Goal: Task Accomplishment & Management: Manage account settings

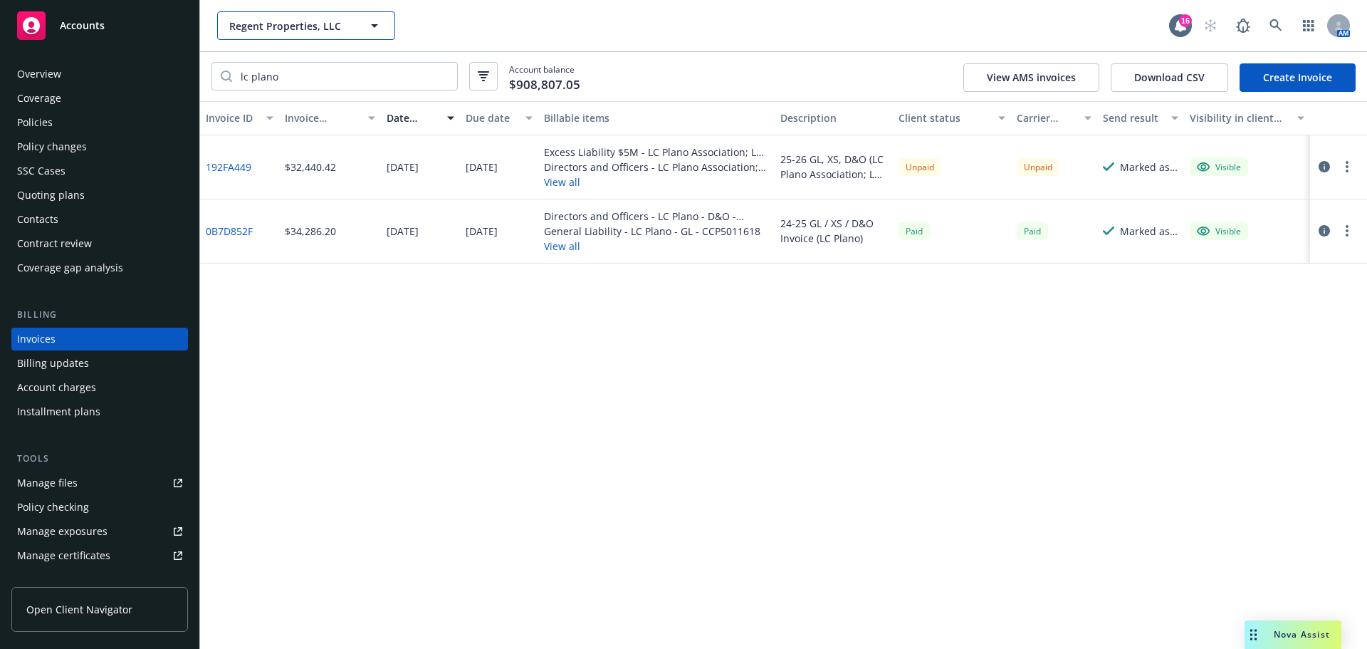
click at [299, 14] on button "Regent Properties, LLC" at bounding box center [306, 25] width 178 height 28
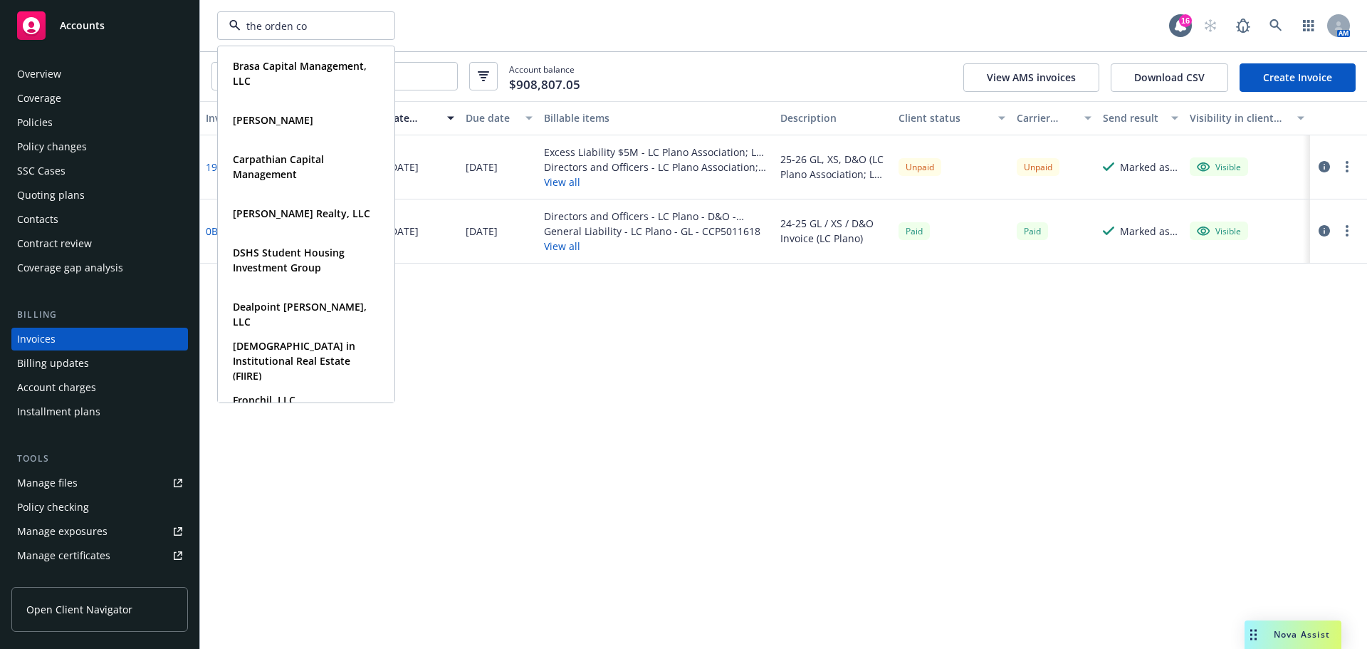
type input "the orden com"
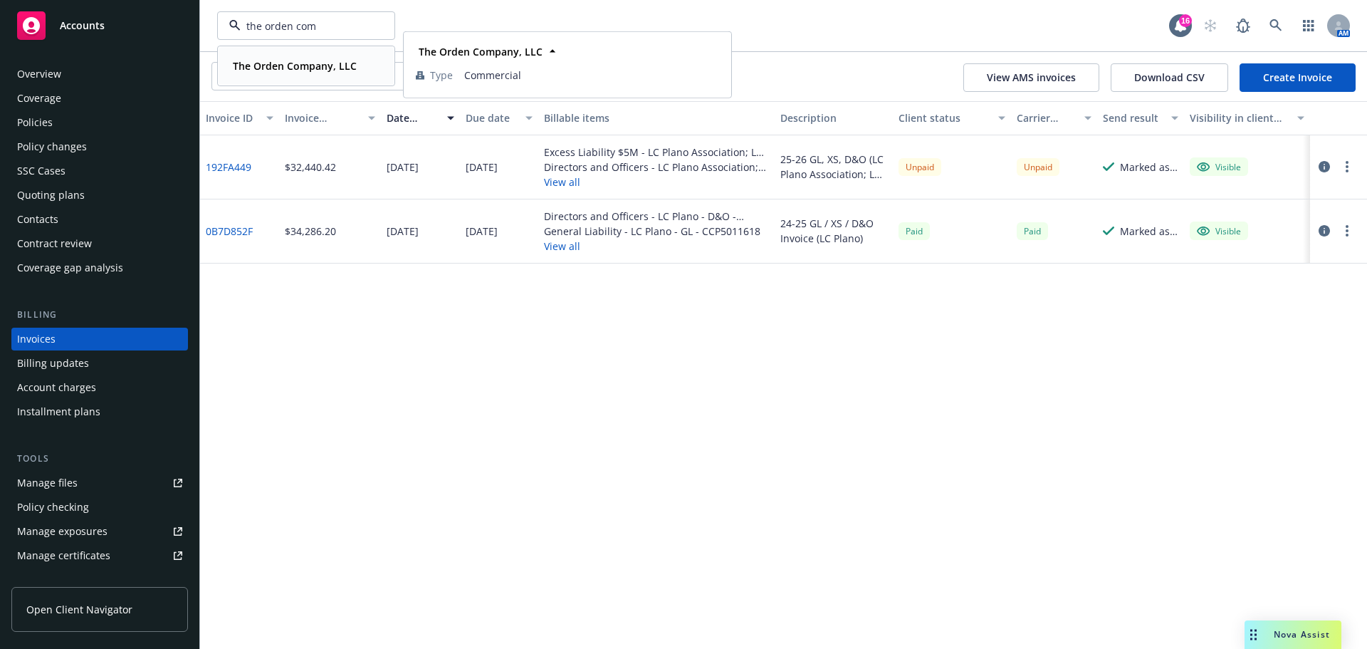
click at [288, 70] on strong "The Orden Company, LLC" at bounding box center [295, 66] width 124 height 14
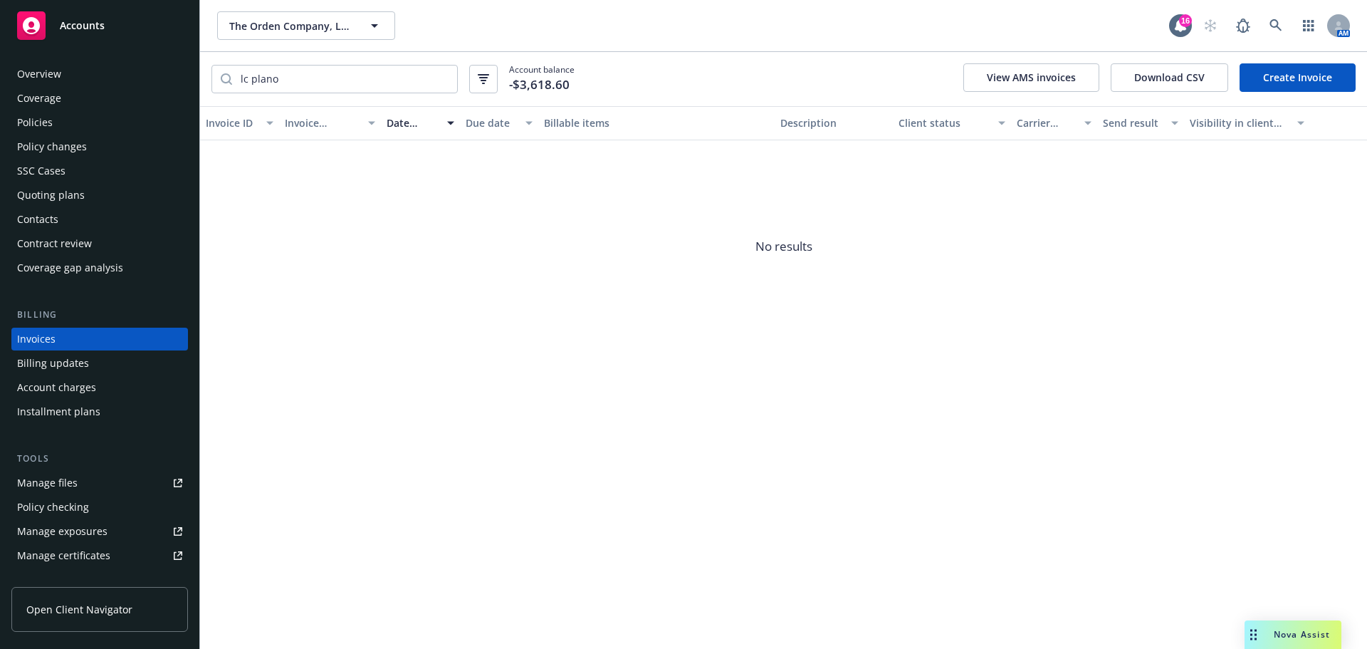
click at [80, 193] on div "Quoting plans" at bounding box center [51, 195] width 68 height 23
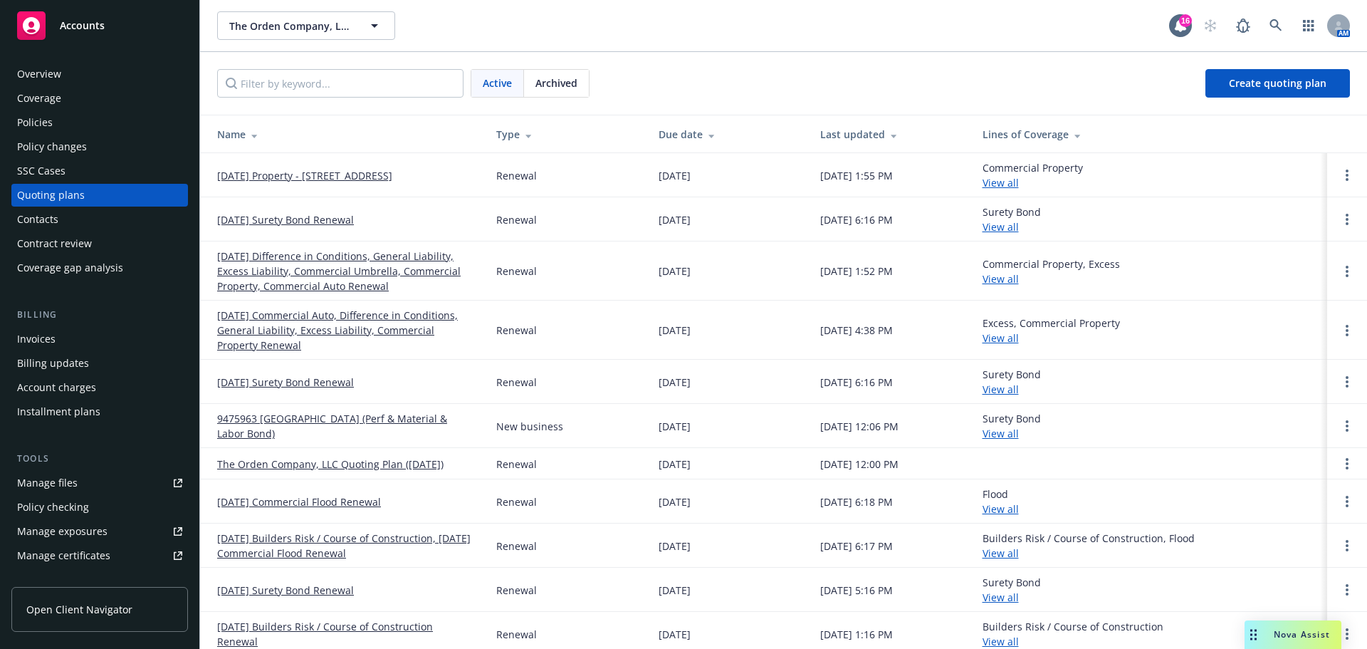
click at [336, 173] on link "[DATE] Property - [STREET_ADDRESS]" at bounding box center [304, 175] width 175 height 15
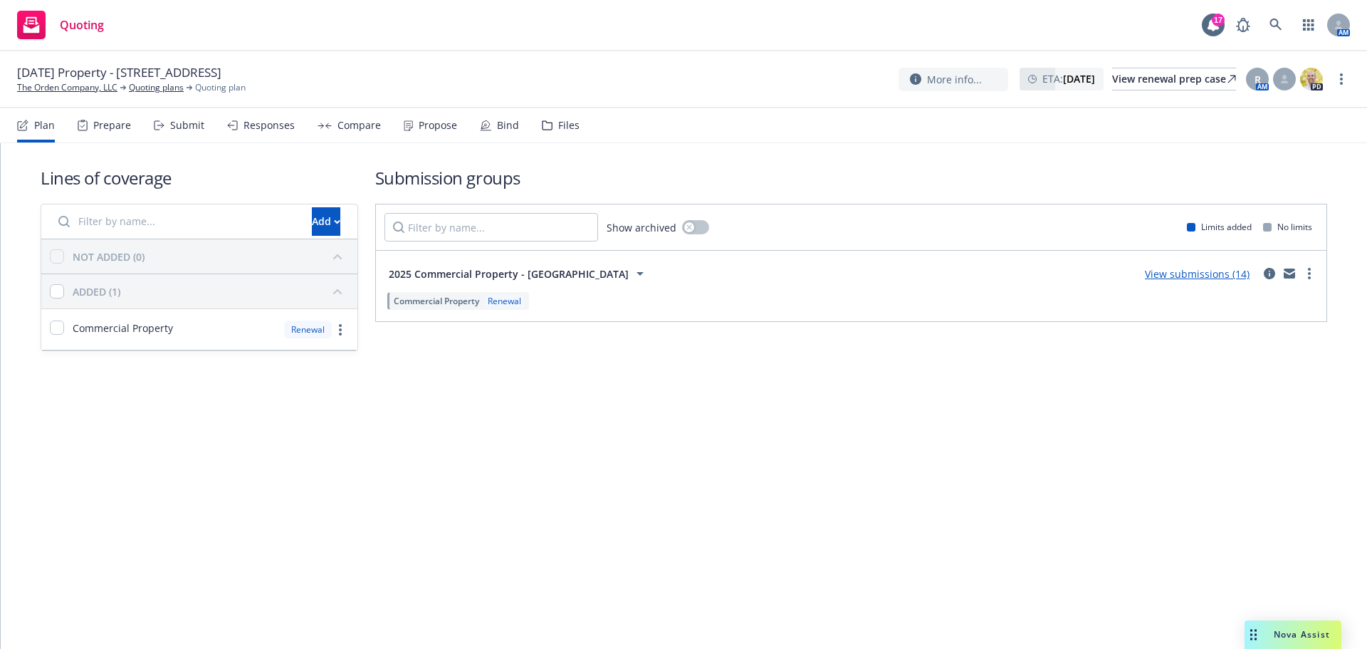
click at [1174, 277] on link "View submissions (14)" at bounding box center [1197, 274] width 105 height 14
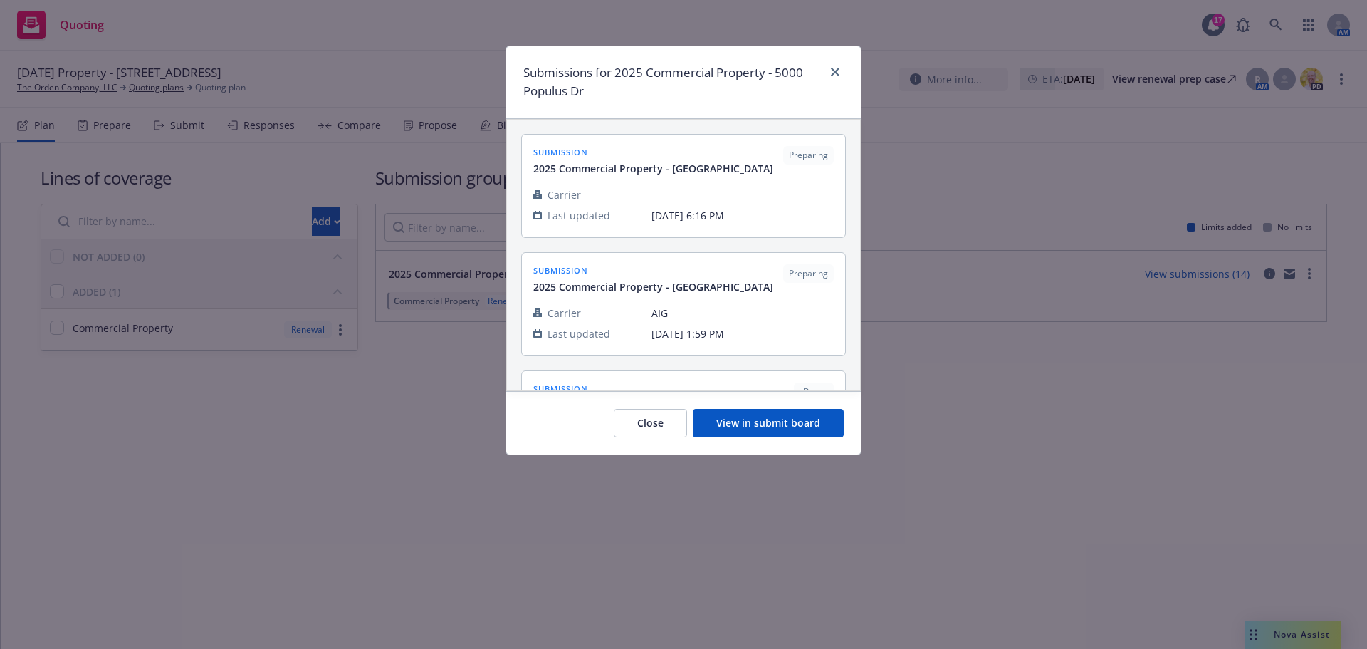
click at [764, 405] on div "Close View in submit board" at bounding box center [683, 422] width 355 height 63
click at [763, 423] on button "View in submit board" at bounding box center [768, 423] width 151 height 28
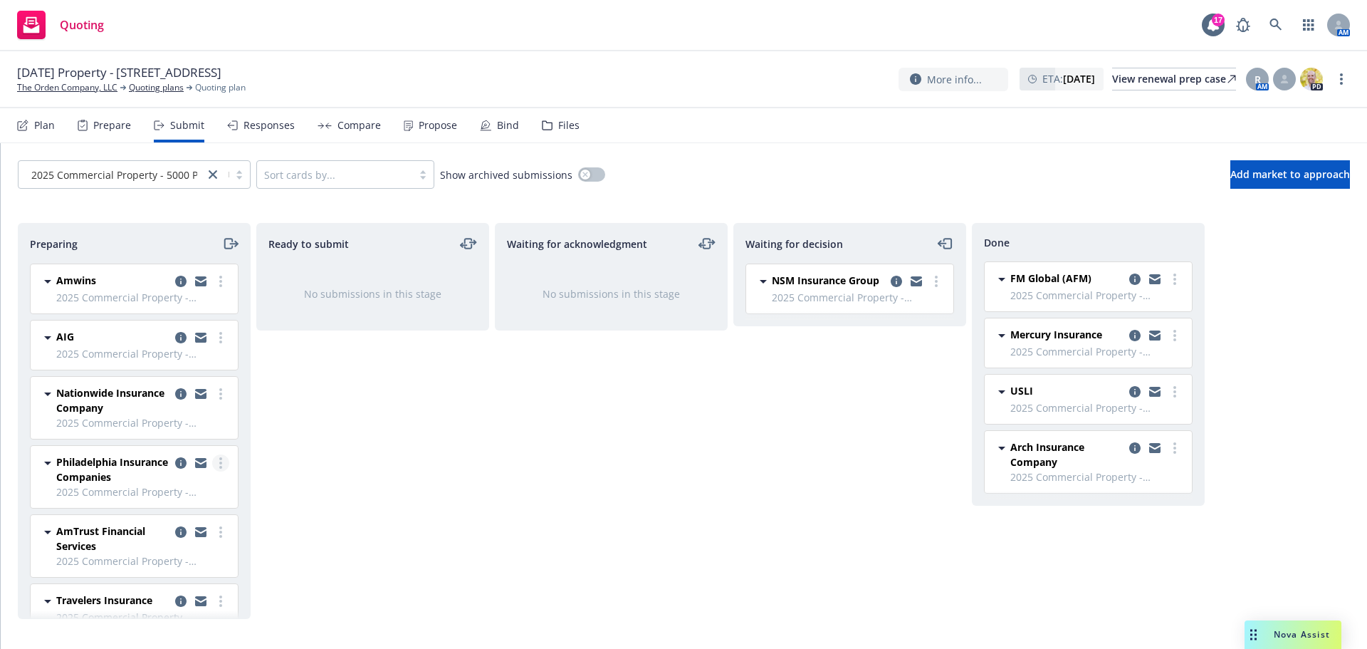
click at [219, 460] on icon "more" at bounding box center [220, 462] width 3 height 11
click at [147, 377] on span "Add declined decision" at bounding box center [145, 377] width 140 height 14
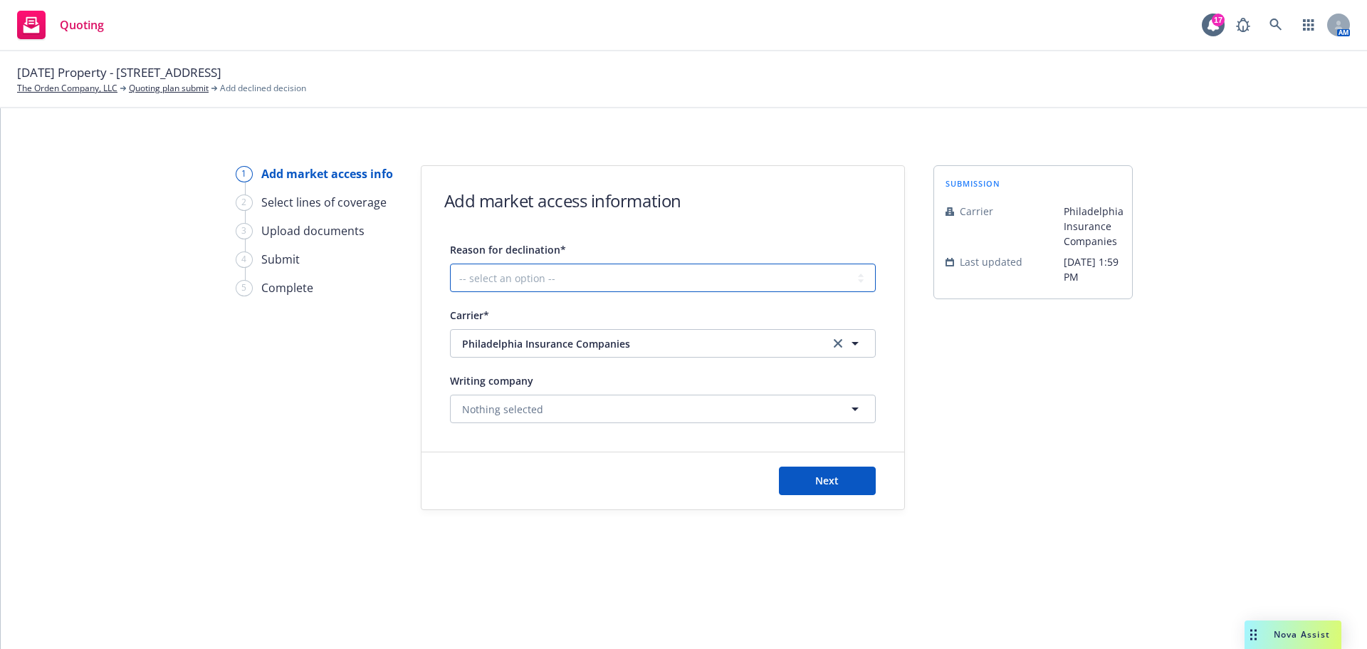
click at [663, 274] on select "-- select an option -- Cannot compete with other markets Carrier non-renewed Ca…" at bounding box center [663, 277] width 426 height 28
select select "DOES_NOT_FIT_UNDERWRITER_APPETITE"
click at [450, 263] on select "-- select an option -- Cannot compete with other markets Carrier non-renewed Ca…" at bounding box center [663, 277] width 426 height 28
click at [817, 478] on span "Next" at bounding box center [826, 480] width 23 height 14
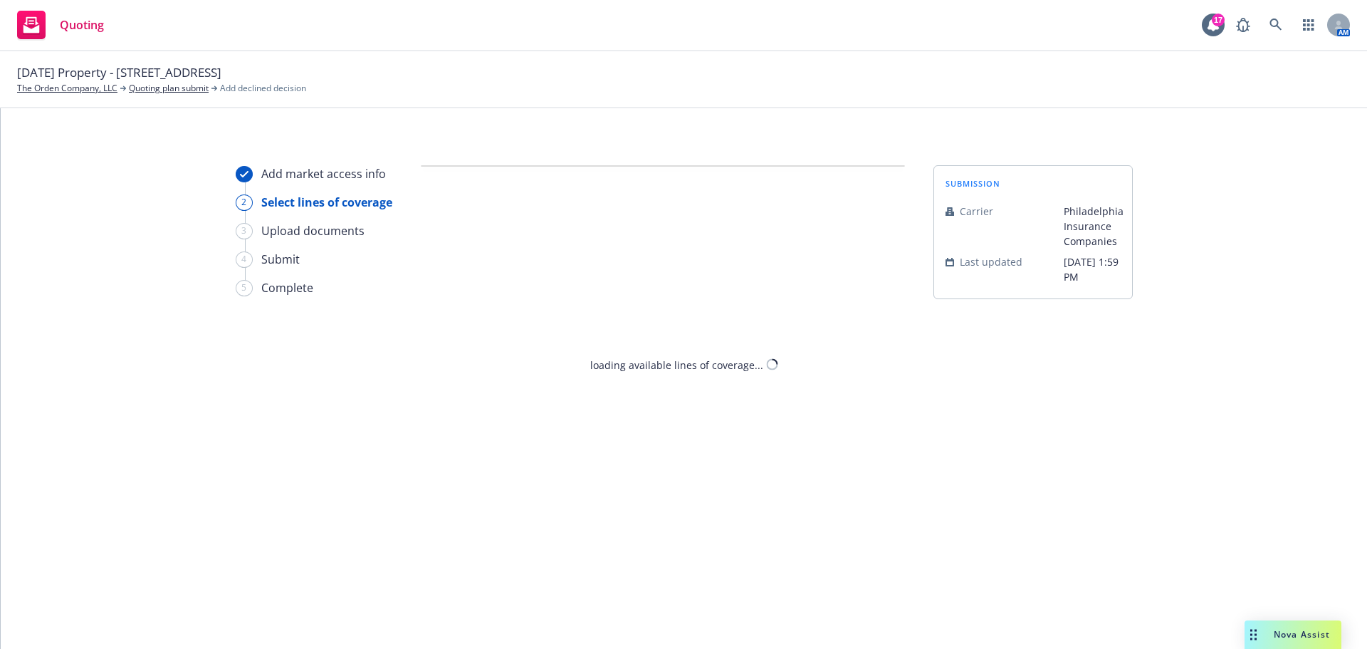
select select "DOES_NOT_FIT_UNDERWRITER_APPETITE"
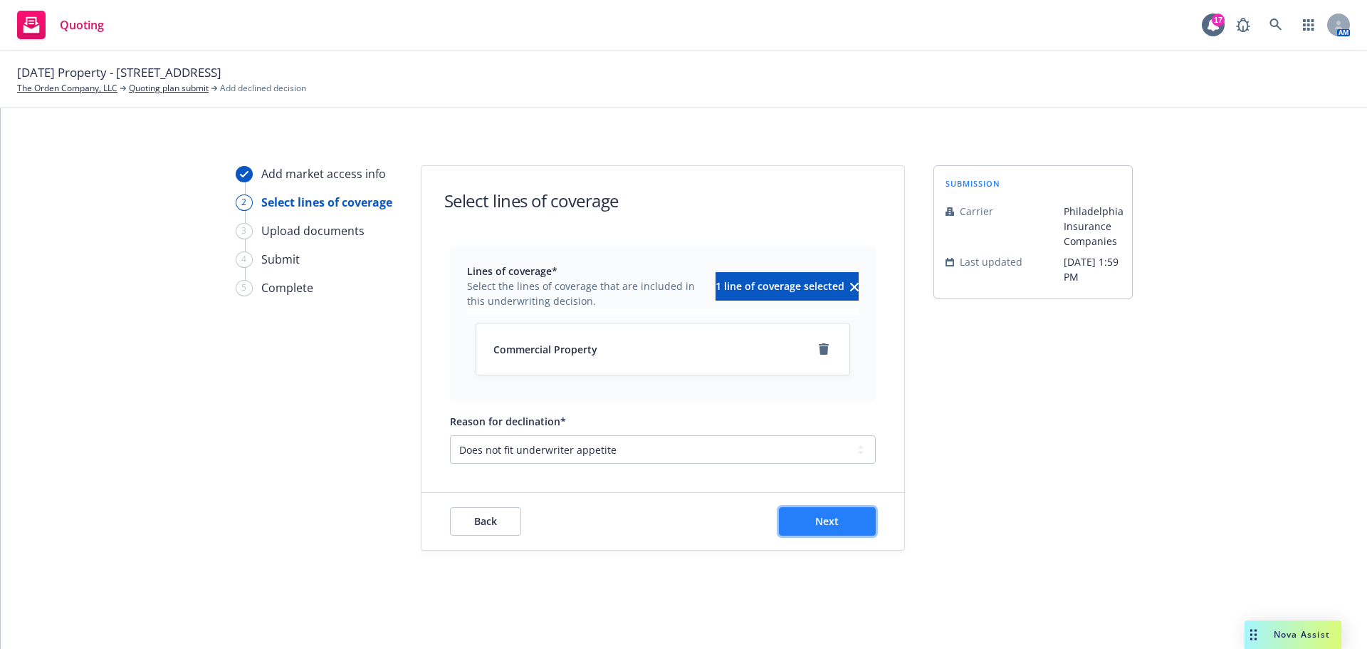
click at [804, 517] on button "Next" at bounding box center [827, 521] width 97 height 28
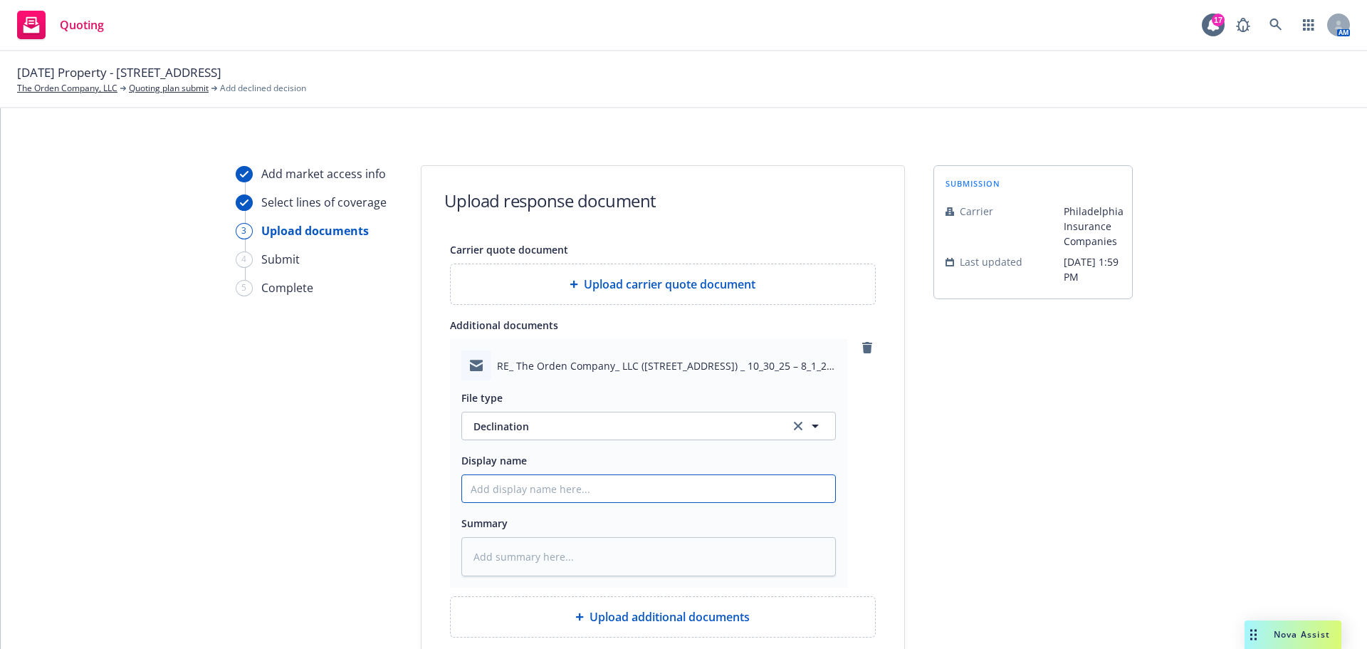
click at [548, 488] on input "Display name" at bounding box center [648, 488] width 373 height 27
type textarea "x"
type input "P"
type textarea "x"
type input "Ph"
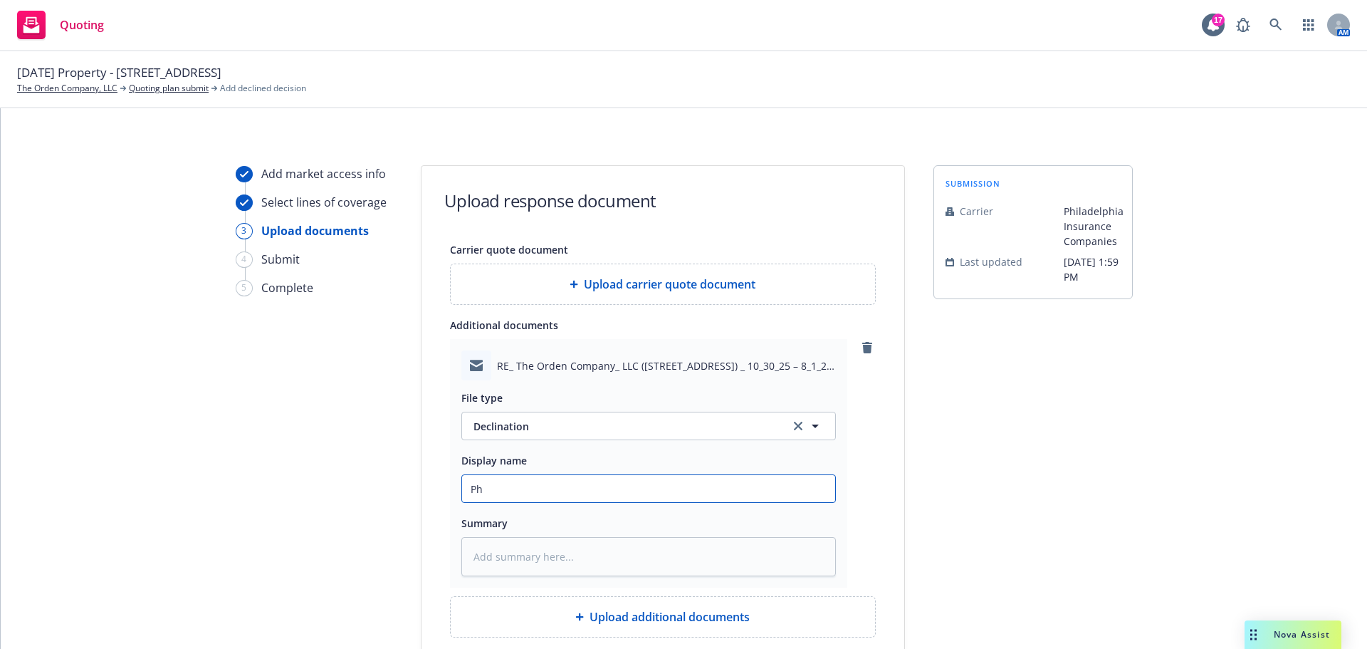
type textarea "x"
type input "Phl"
type textarea "x"
type input "Phly"
type textarea "x"
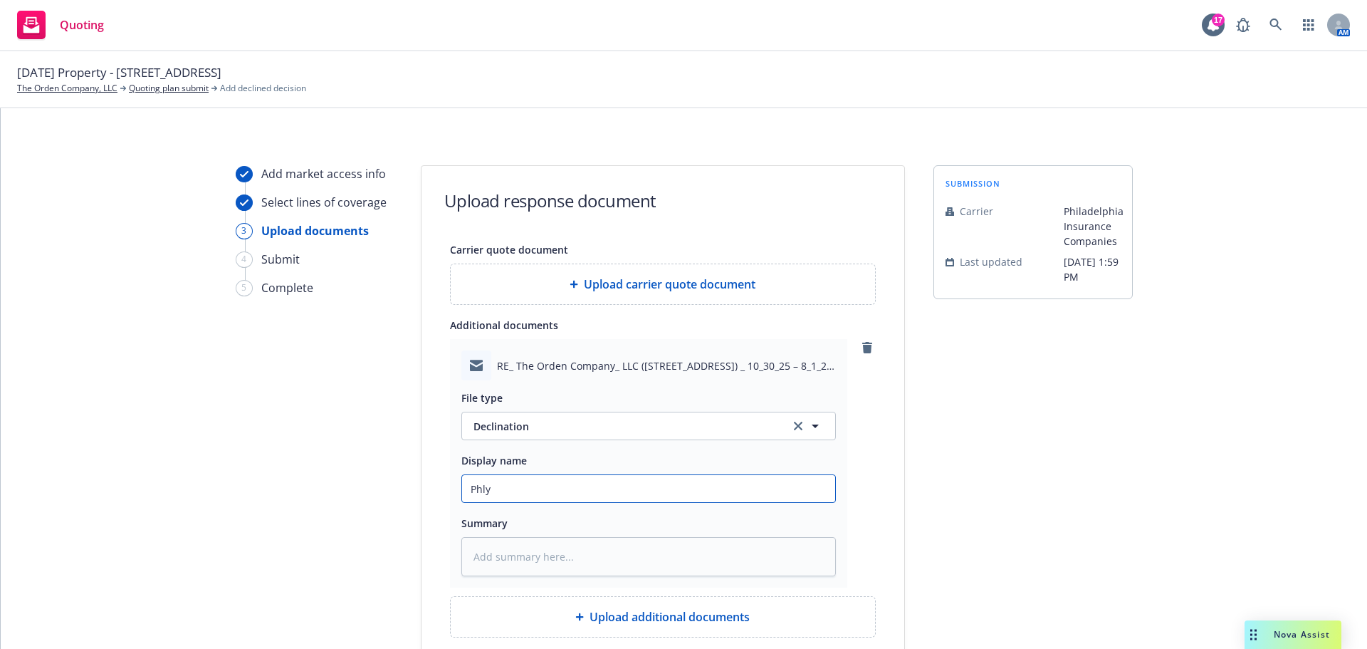
type input "Phly"
type textarea "x"
type input "Phly D"
type textarea "x"
type input "Phly De"
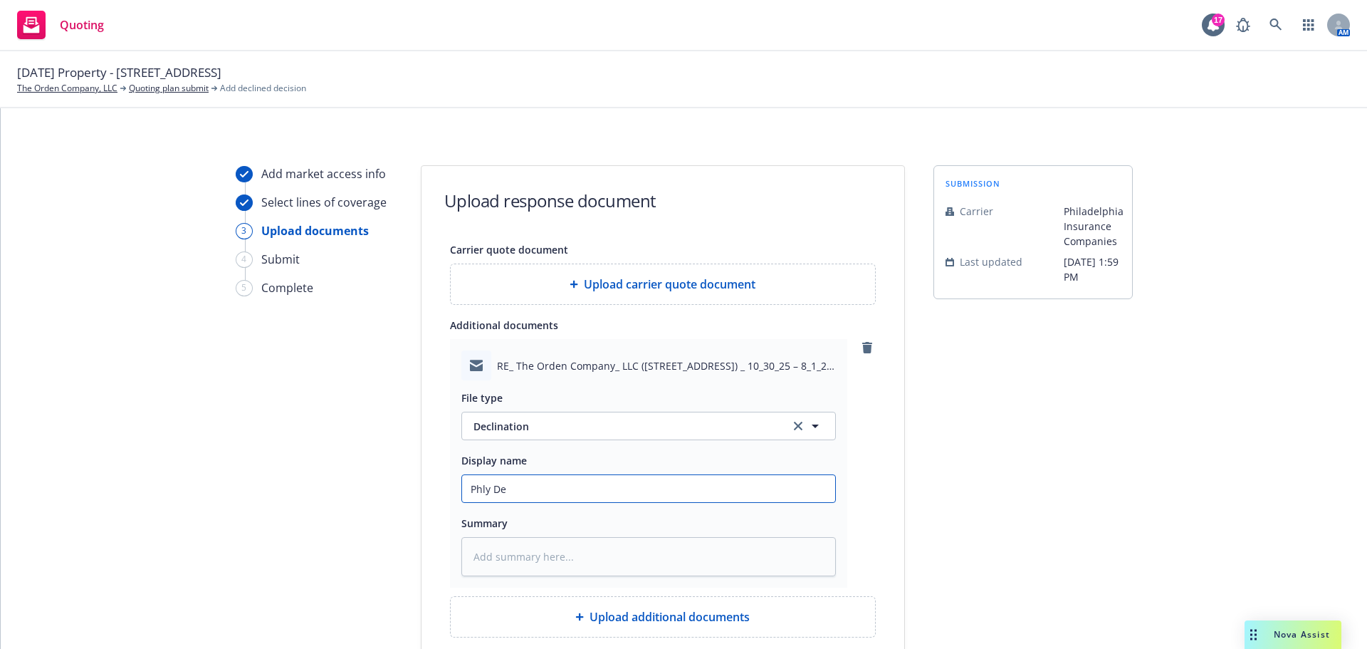
type textarea "x"
type input "Phly Dec"
type textarea "x"
type input "Phly Decl"
type textarea "x"
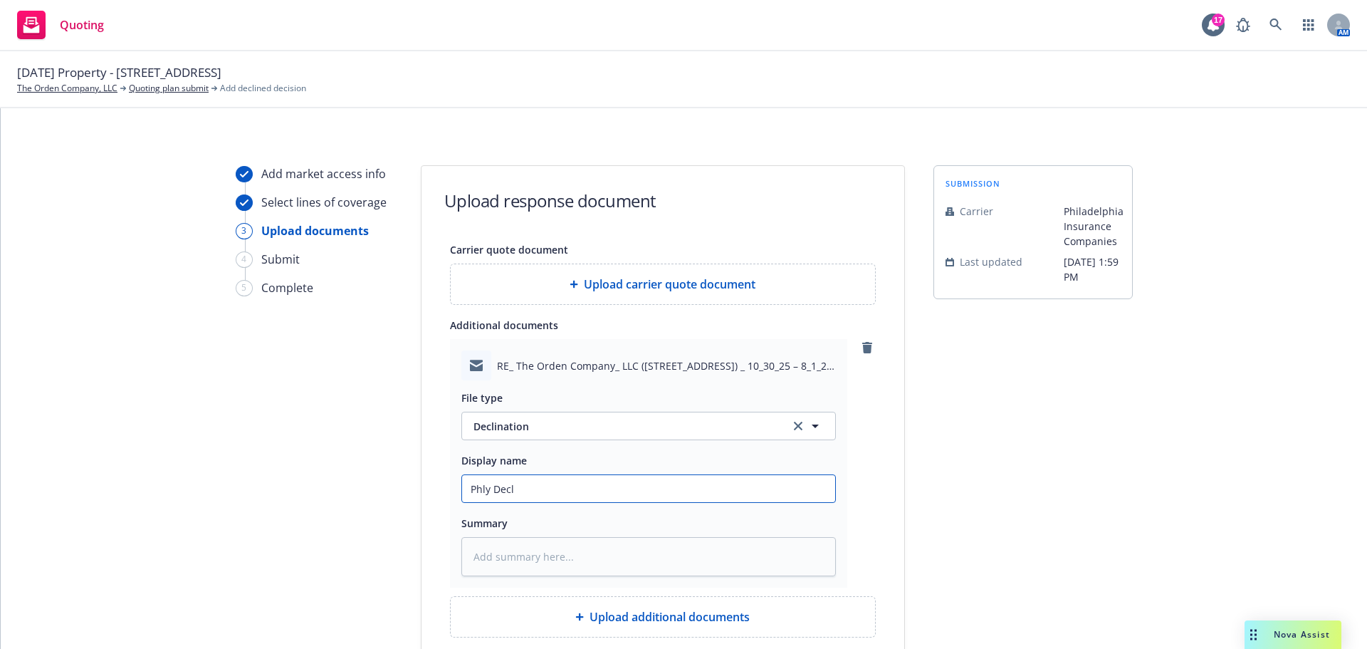
type input "Phly Decli"
type textarea "x"
type input "Phly Declin"
type textarea "x"
type input "Phly Declina"
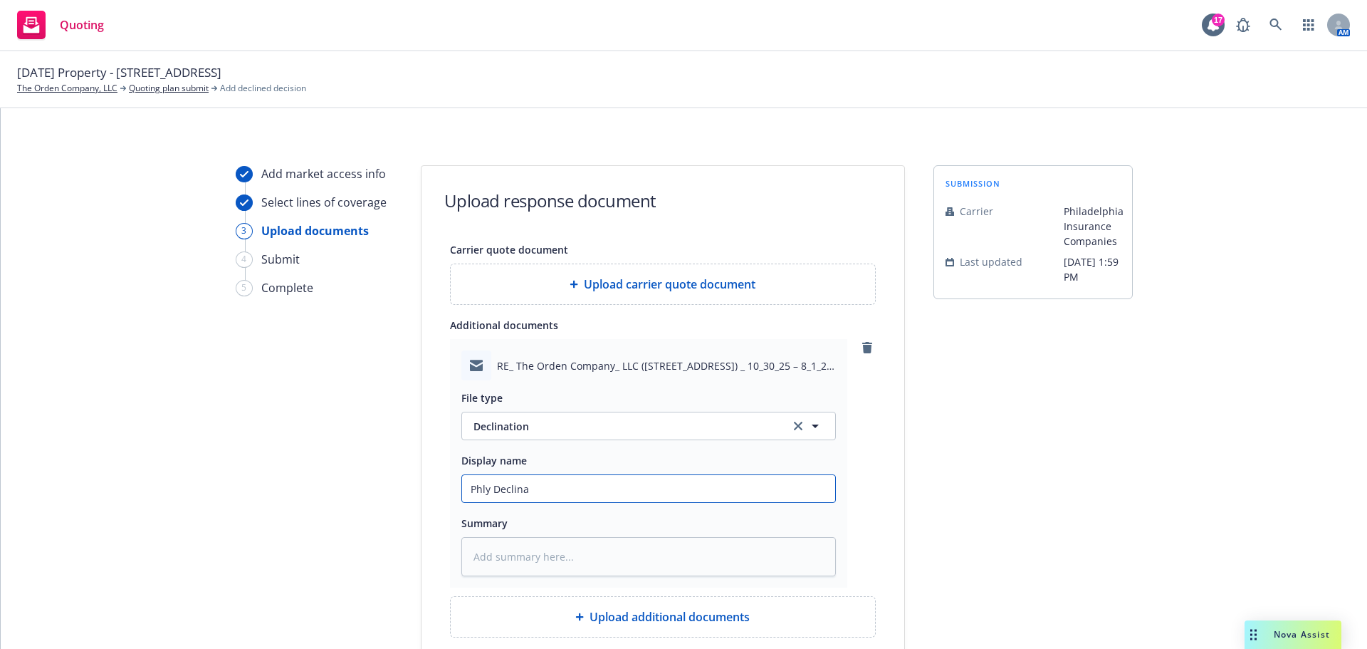
type textarea "x"
type input "Phly Declinat"
type textarea "x"
type input "Phly Declinati"
type textarea "x"
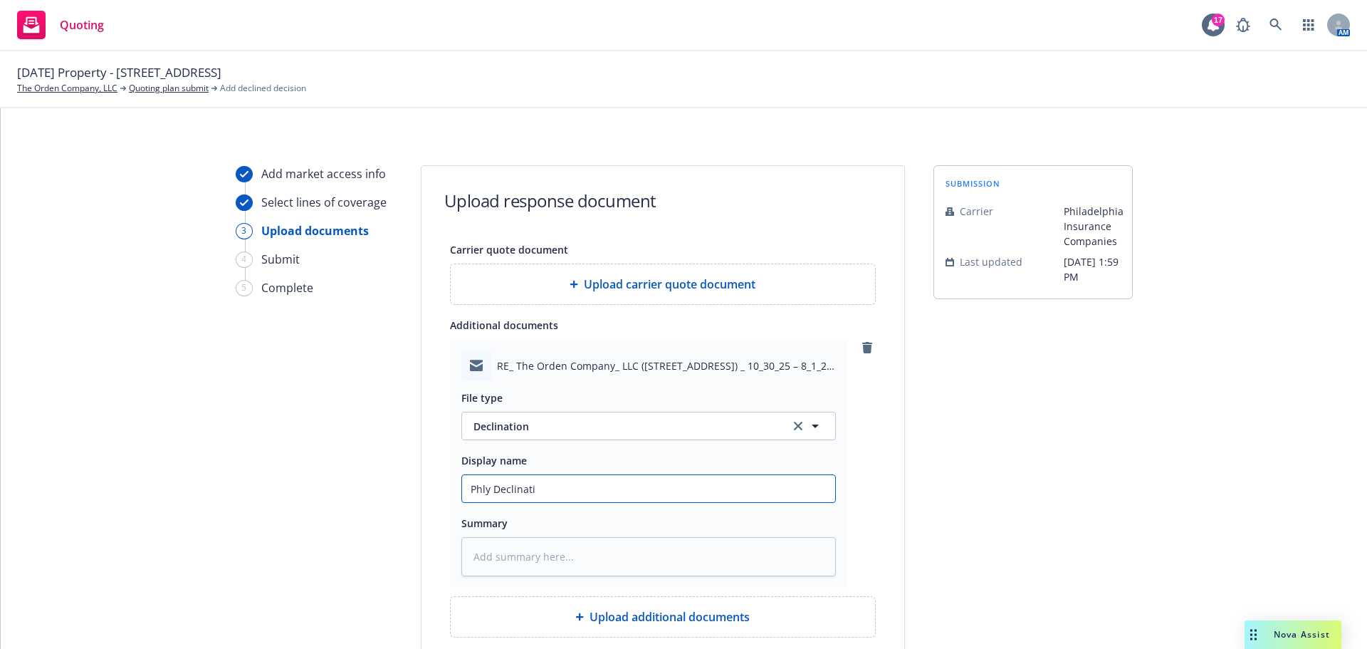
type input "Phly Declinatio"
type textarea "x"
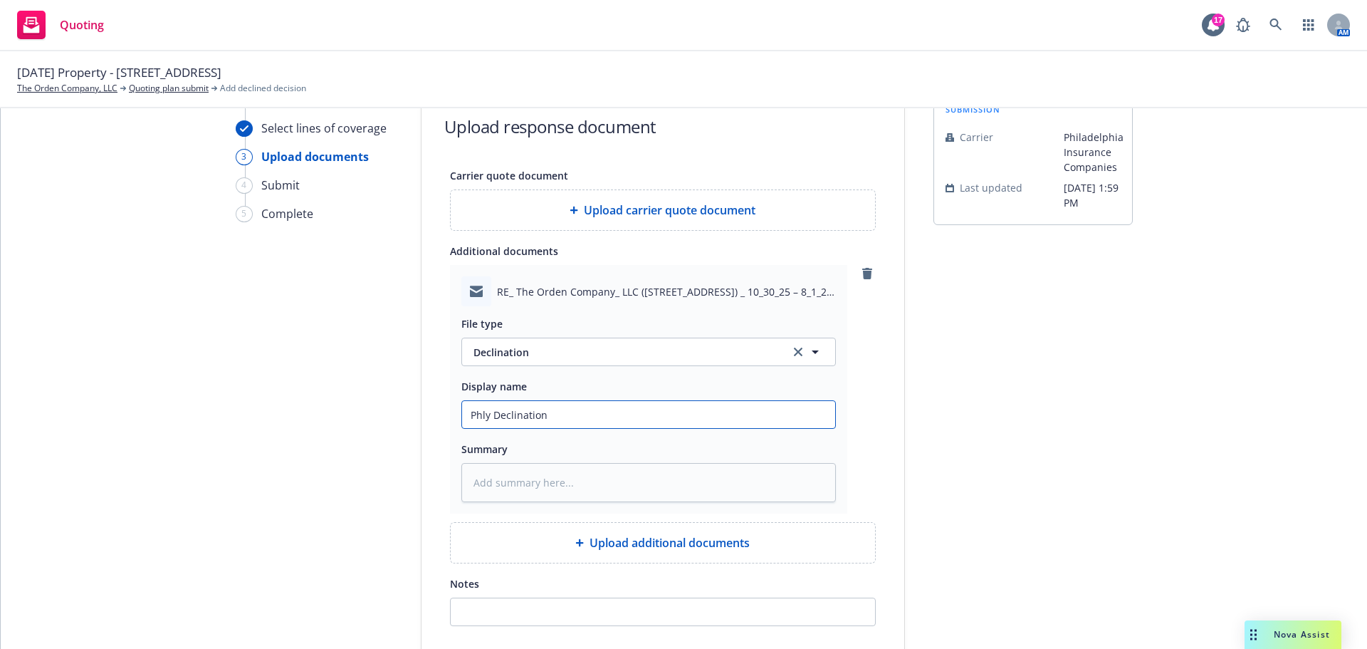
scroll to position [195, 0]
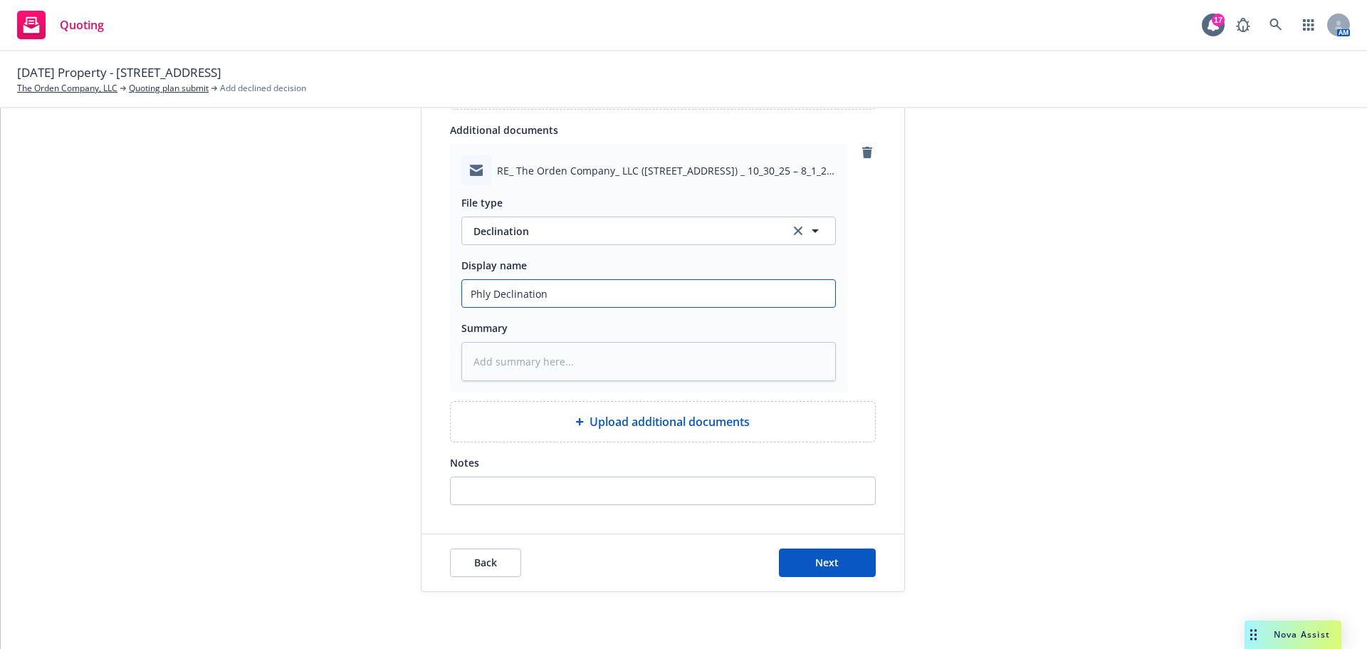
type input "Phly Declination"
click at [721, 483] on input "Notes" at bounding box center [663, 490] width 424 height 27
paste input "pass due to the $22M wood frame building"
type input "pass due to the $22M wood frame building"
type textarea "x"
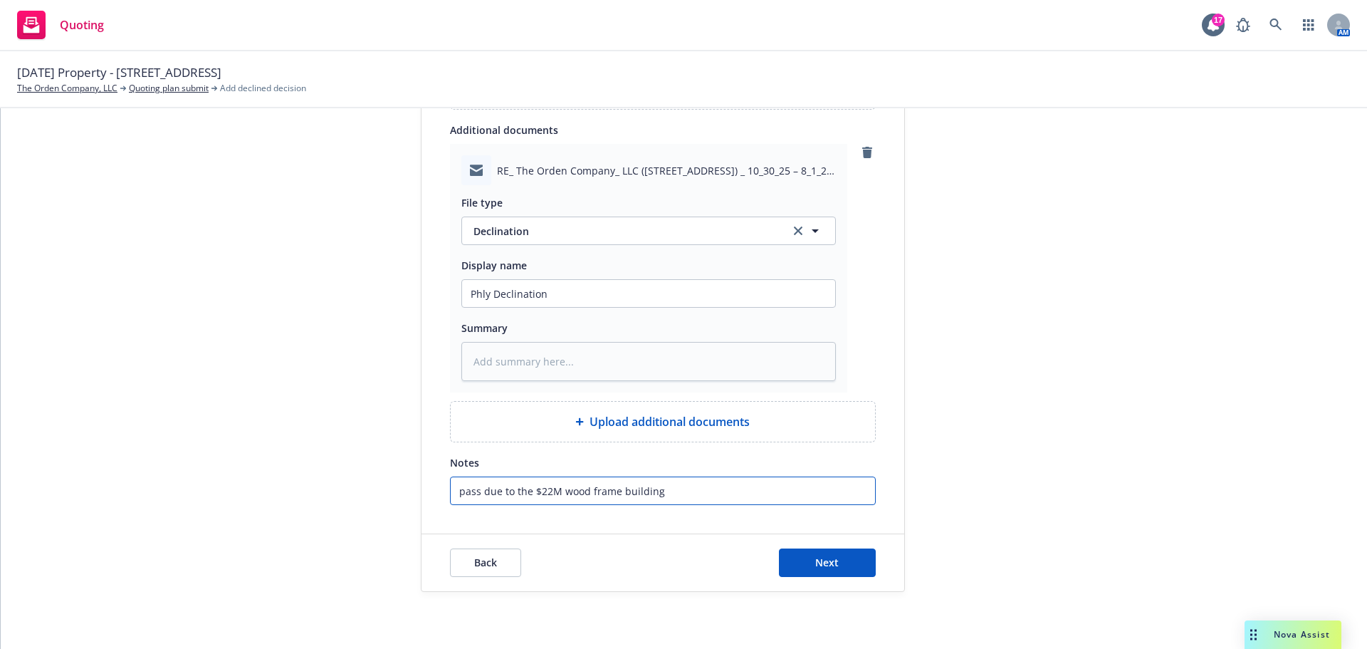
type input "pass due to the $22M wood frame building"
click at [607, 368] on textarea at bounding box center [648, 361] width 375 height 39
paste textarea "pass due to the $22M wood frame building"
type textarea "x"
type textarea "pass due to the $22M wood frame building"
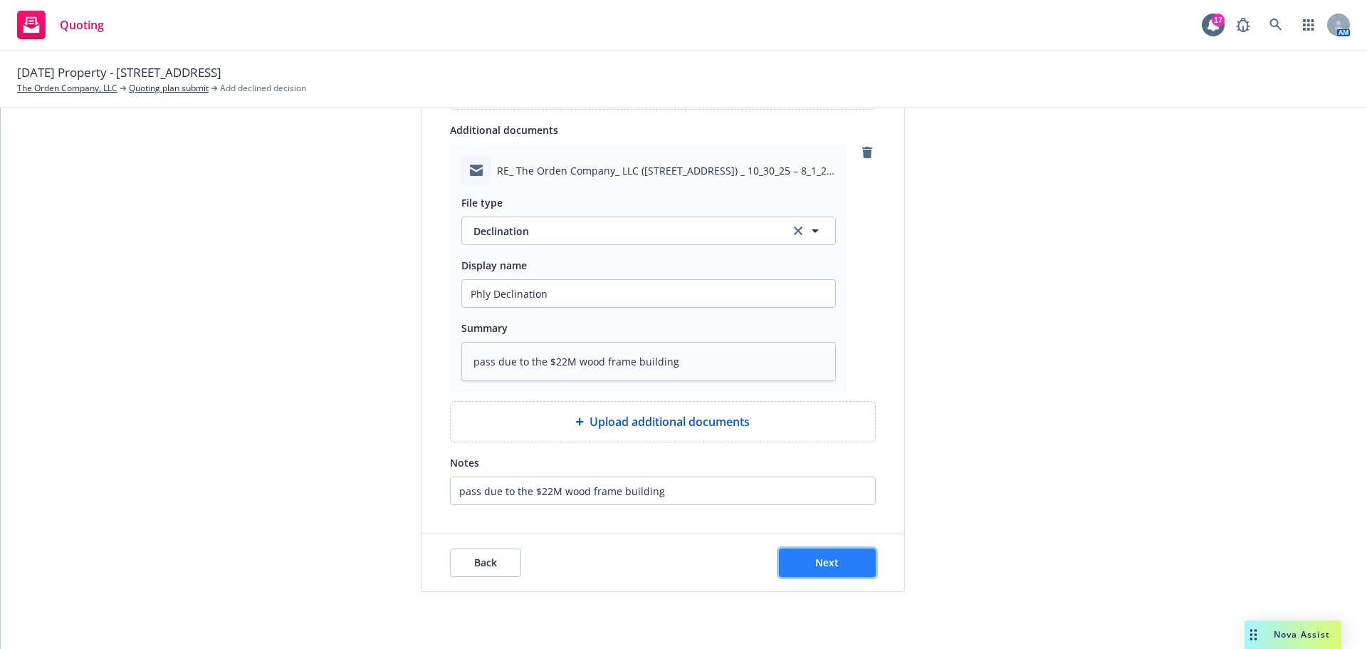
click at [801, 550] on button "Next" at bounding box center [827, 562] width 97 height 28
type textarea "x"
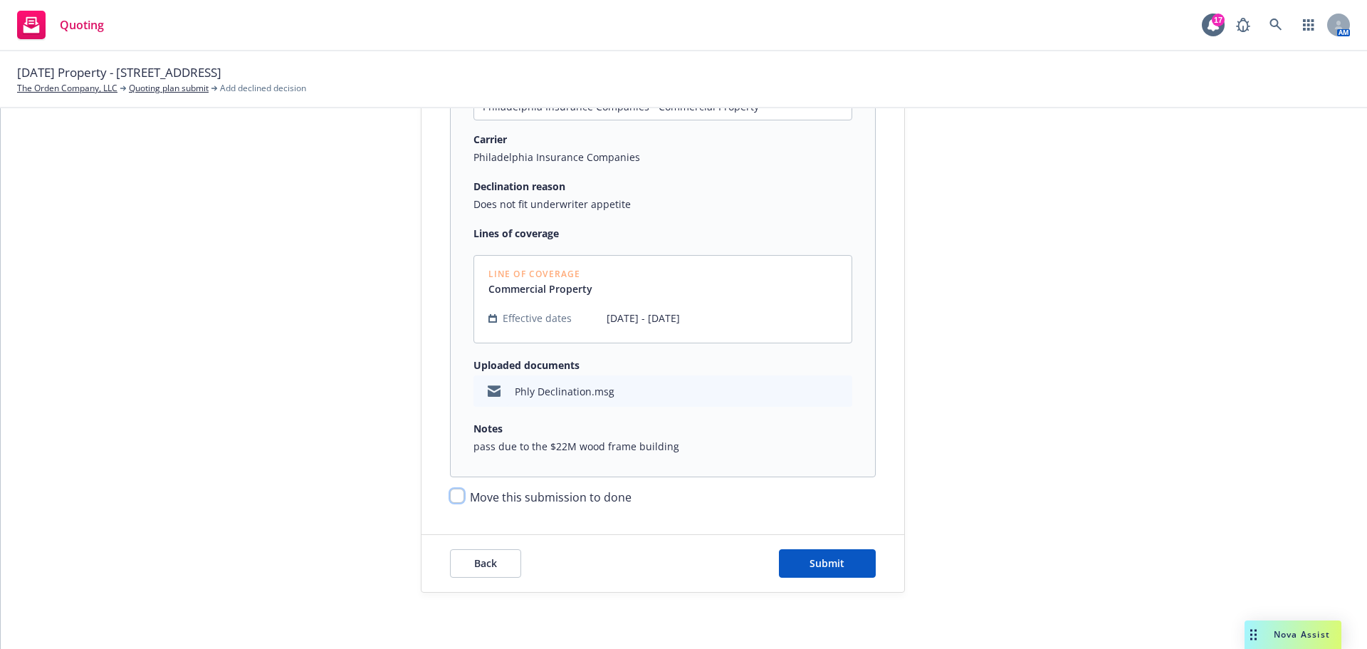
click at [454, 501] on input "Move this submission to done" at bounding box center [457, 495] width 14 height 14
checkbox input "true"
click at [833, 571] on button "Submit" at bounding box center [827, 563] width 97 height 28
